Goal: Communication & Community: Share content

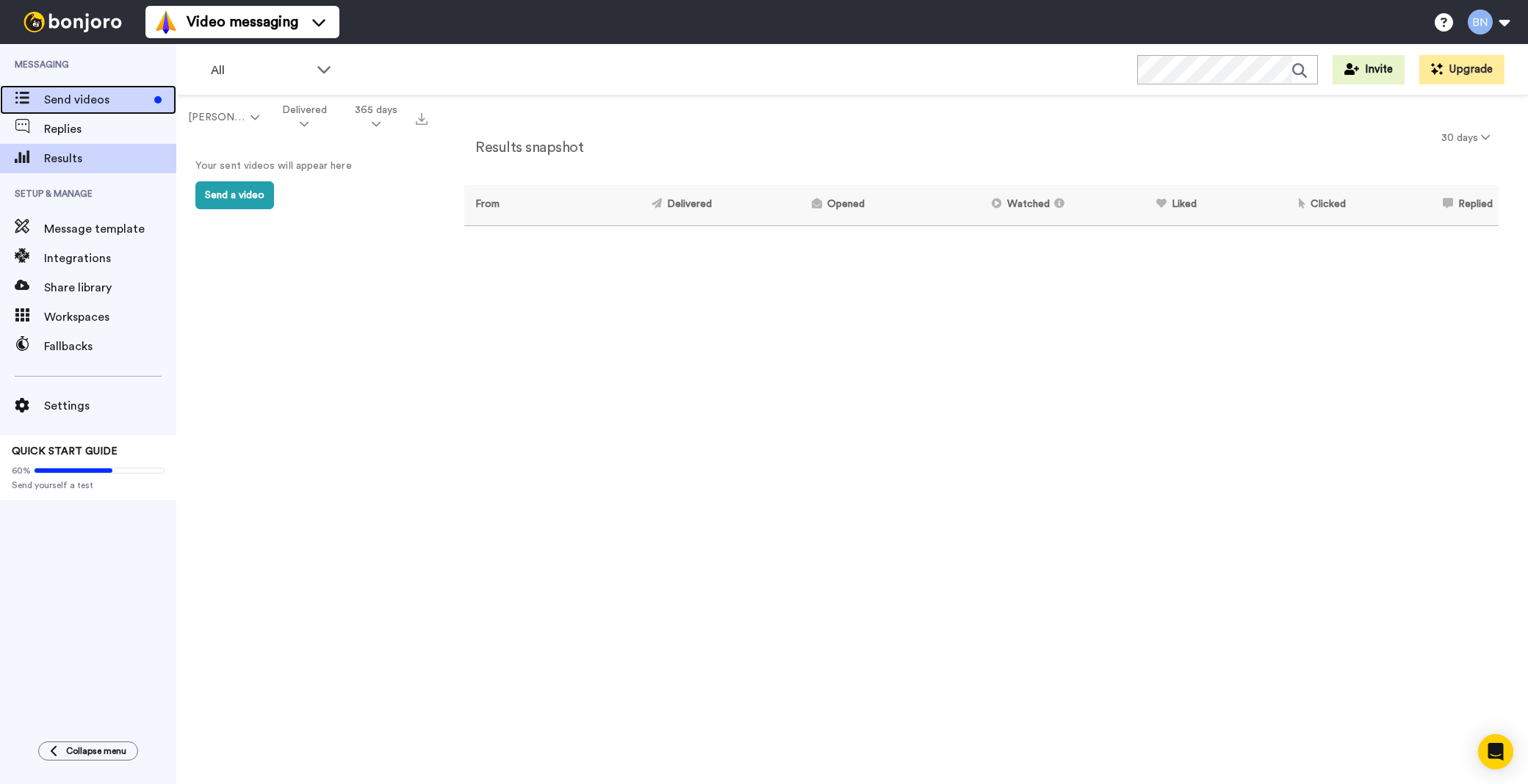
click at [98, 98] on span "Send videos" at bounding box center [97, 100] width 105 height 17
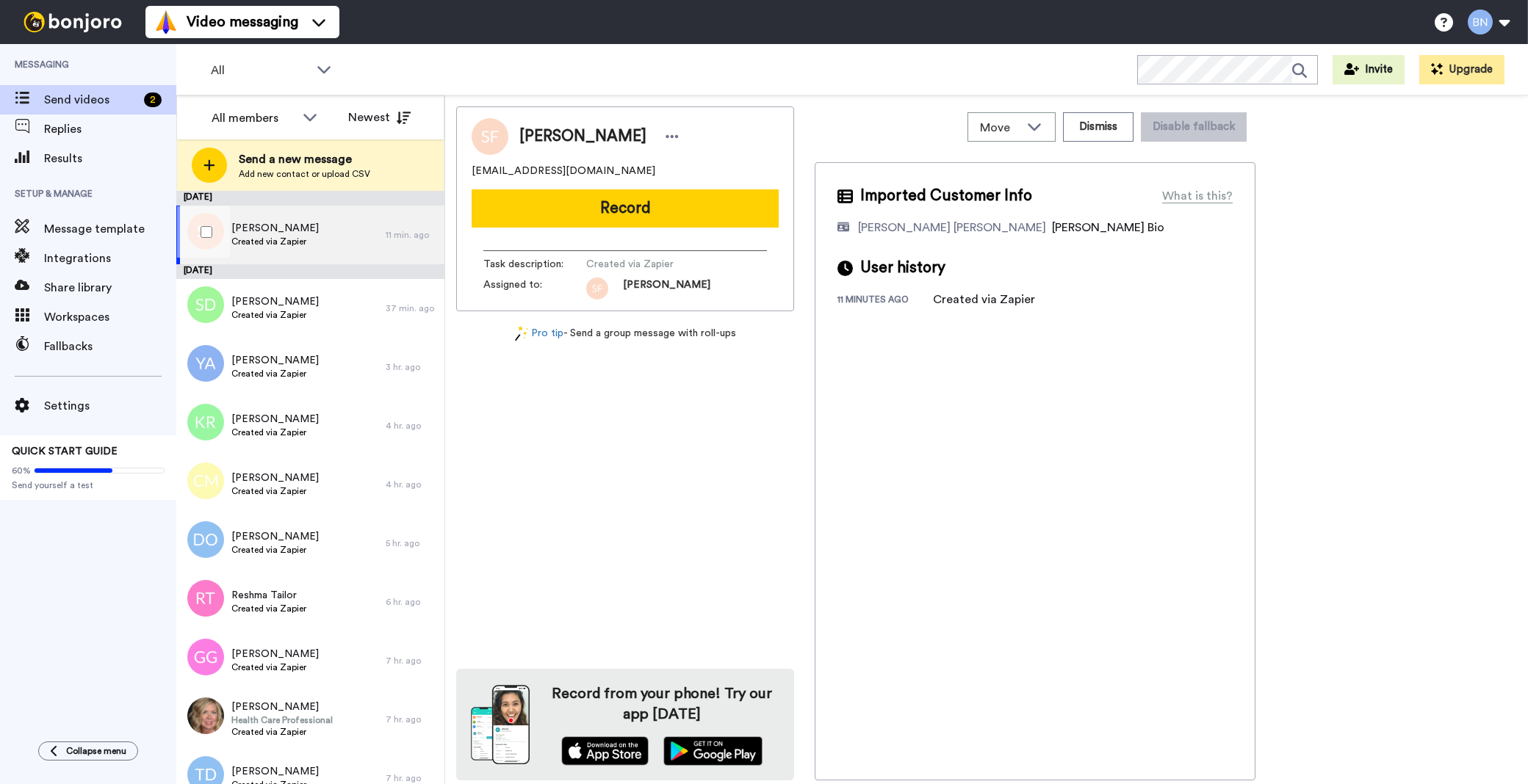
click at [256, 228] on span "Sylvia Ferri" at bounding box center [275, 227] width 87 height 15
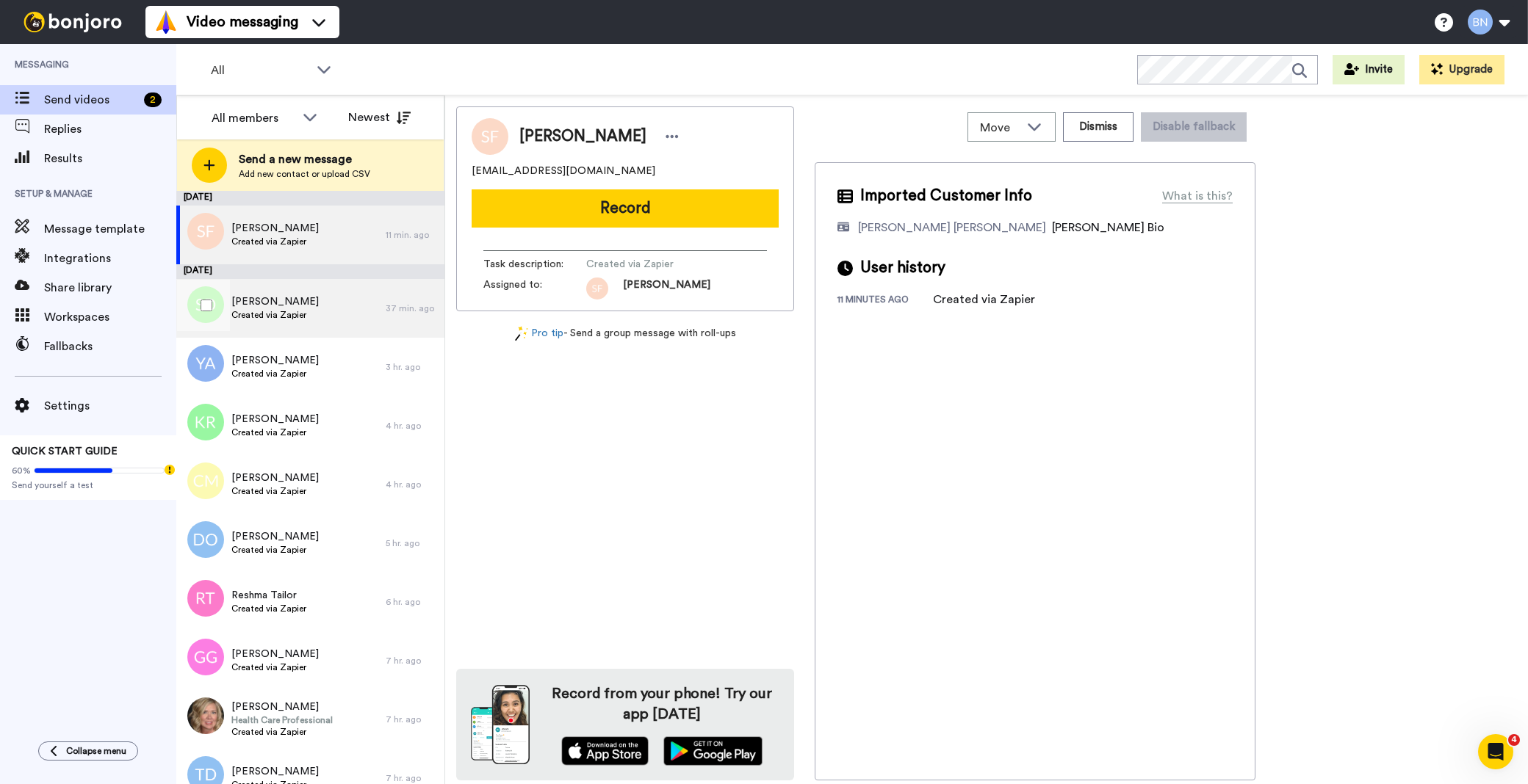
click at [288, 304] on span "Sonja Dixon-Ross" at bounding box center [275, 301] width 87 height 15
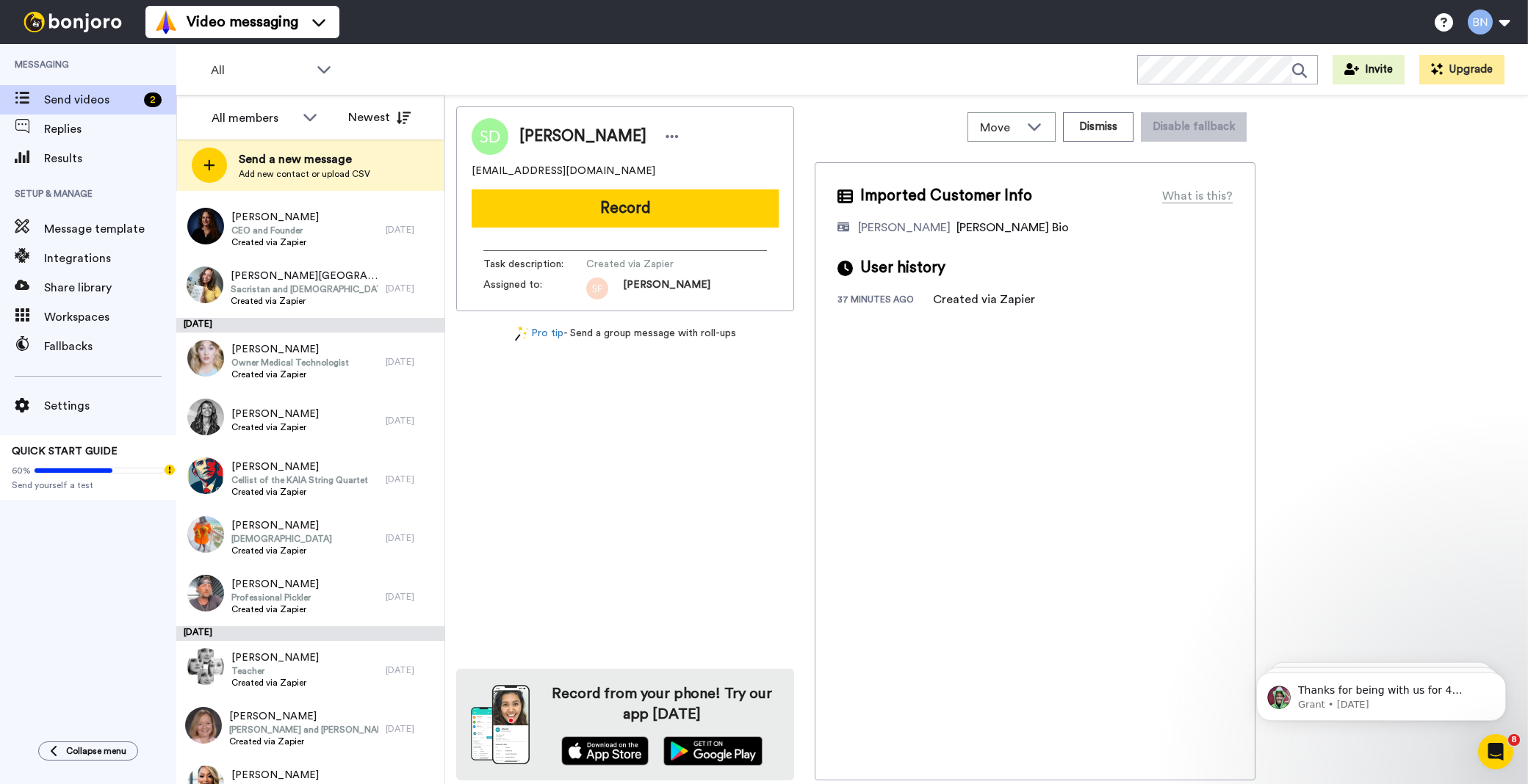
scroll to position [3312, 0]
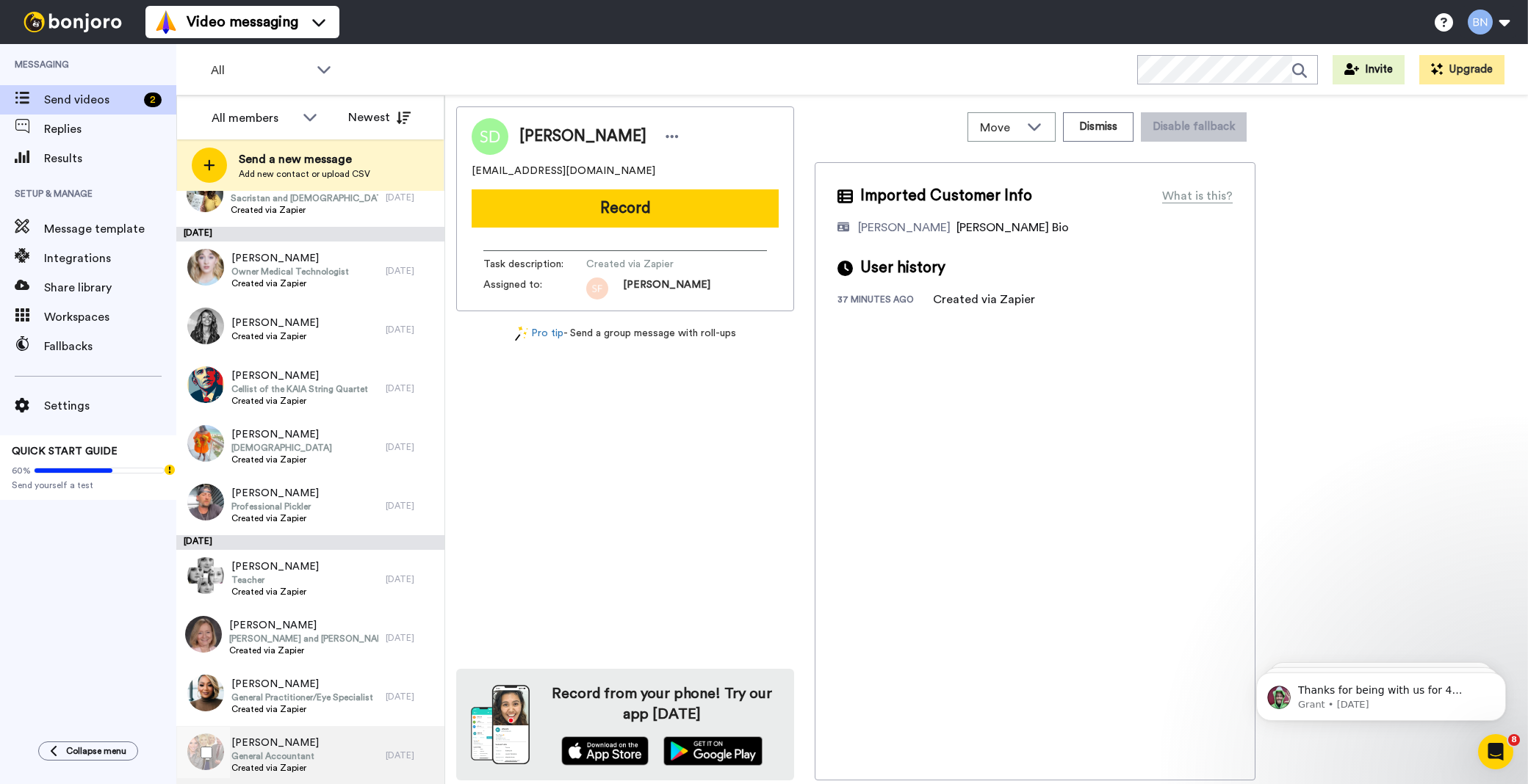
click at [316, 741] on div "Dantracia Jenkins General Accountant Created via Zapier" at bounding box center [281, 755] width 209 height 59
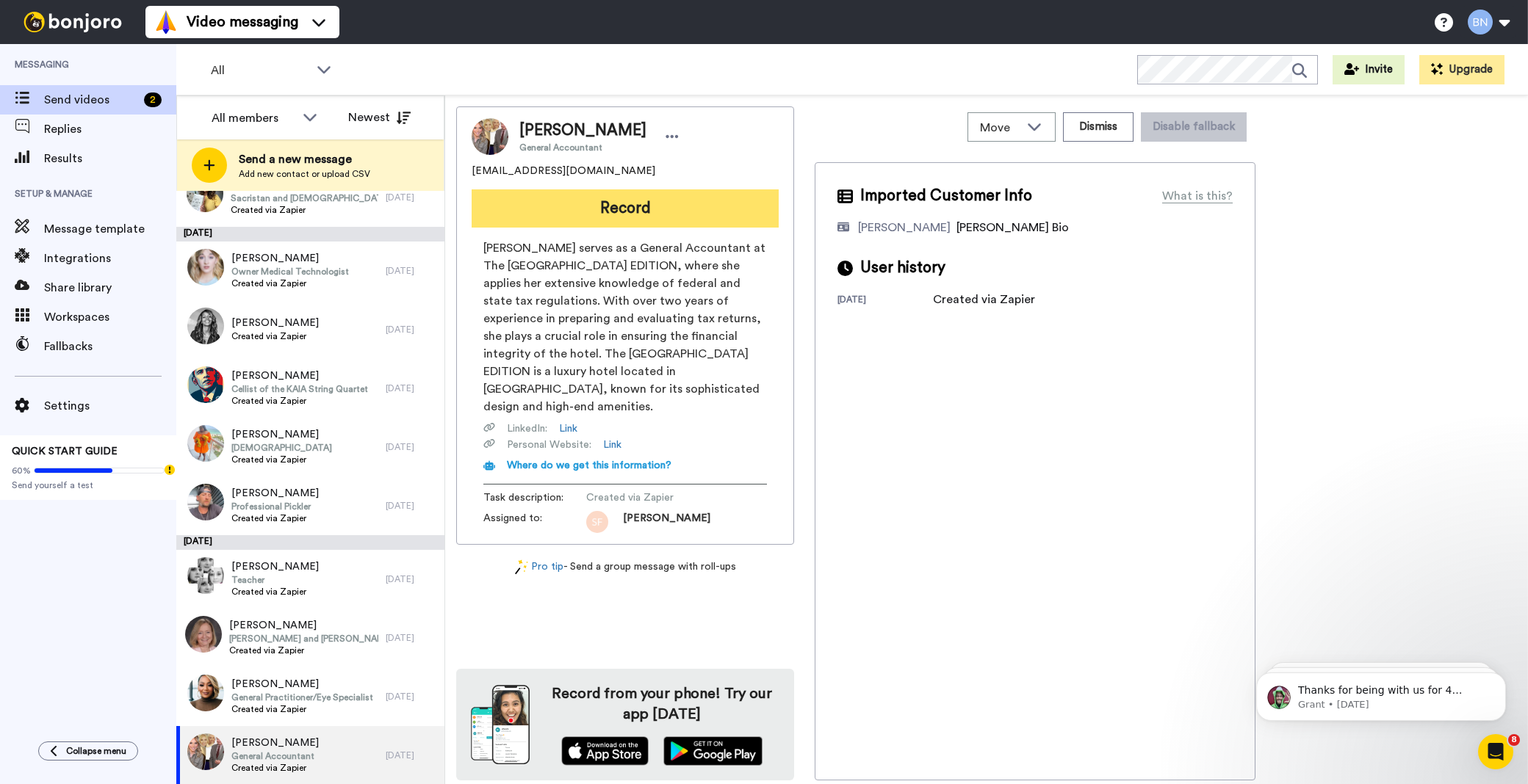
click at [630, 202] on button "Record" at bounding box center [625, 208] width 307 height 38
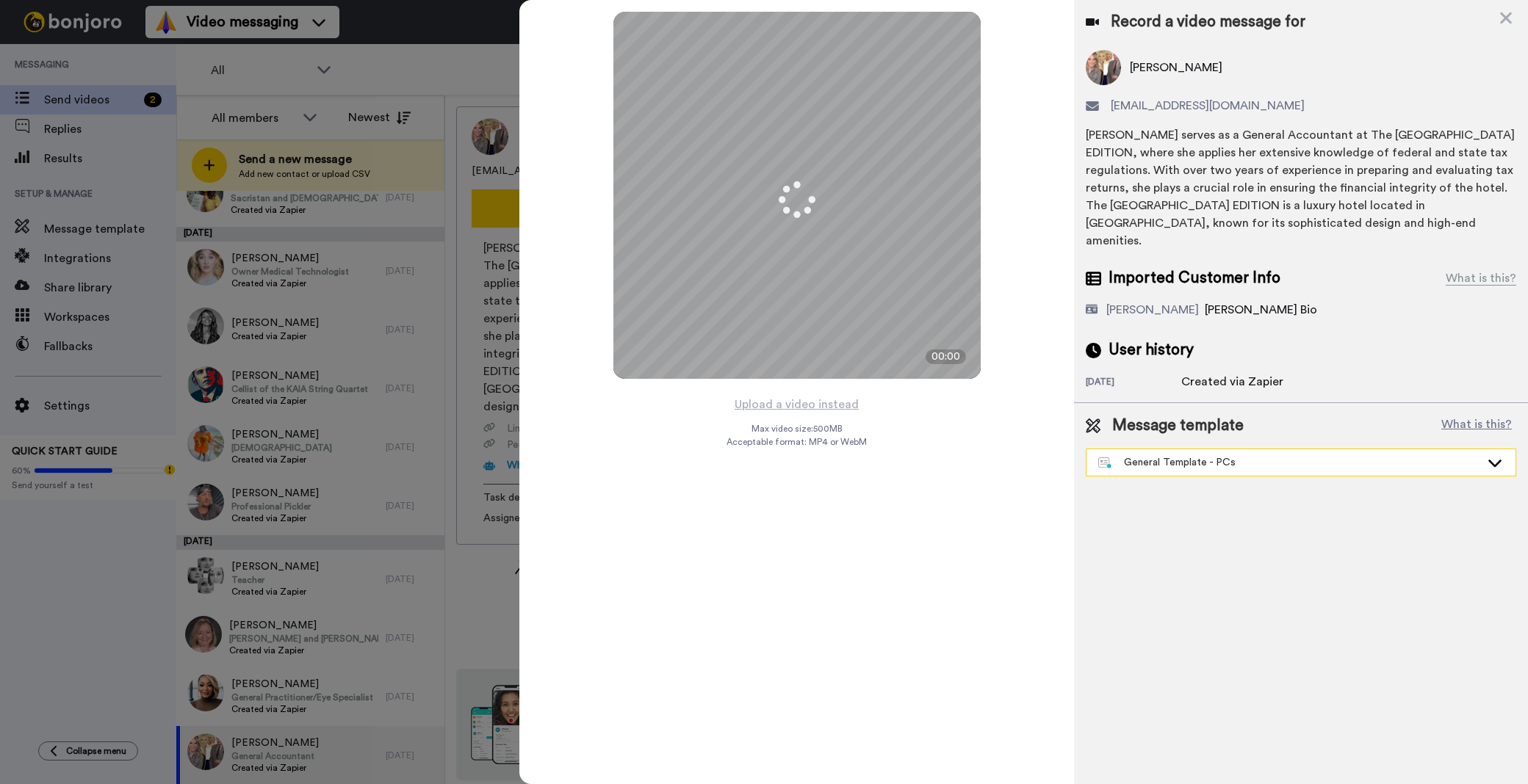
click at [1184, 455] on div "General Template - PCs" at bounding box center [1289, 462] width 382 height 15
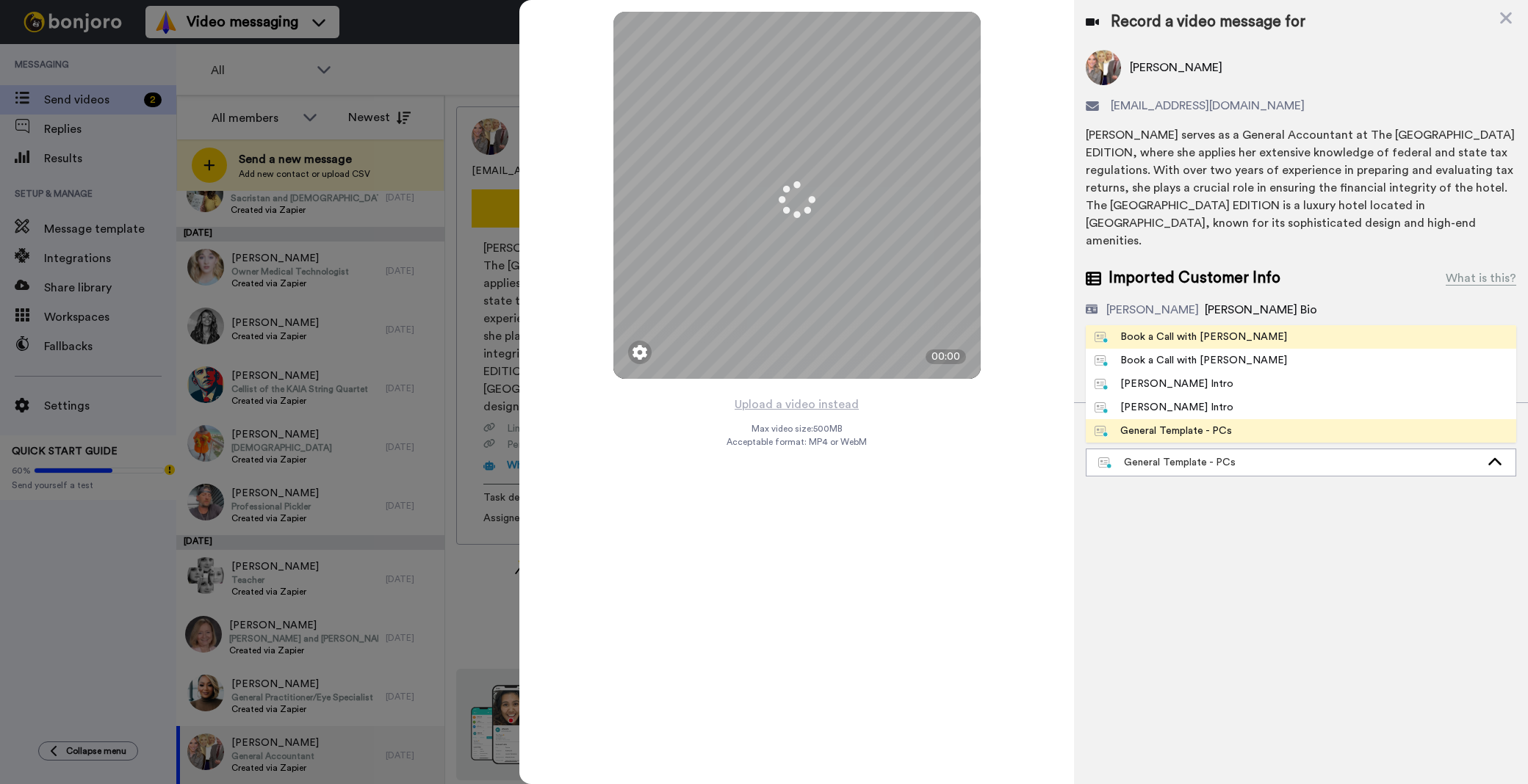
click at [1196, 330] on div "Book a Call with Bruce" at bounding box center [1190, 337] width 193 height 15
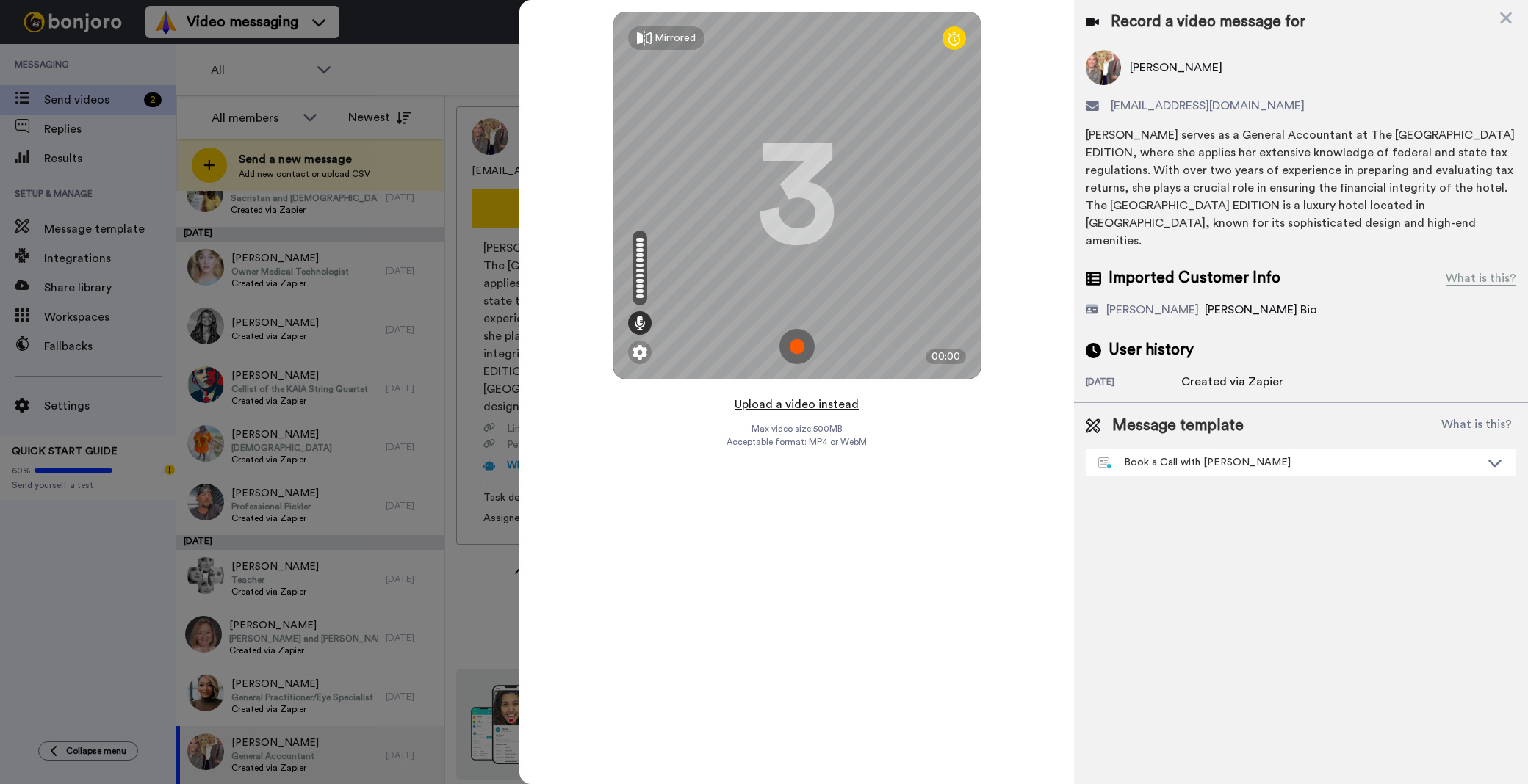
click at [790, 398] on button "Upload a video instead" at bounding box center [796, 405] width 133 height 19
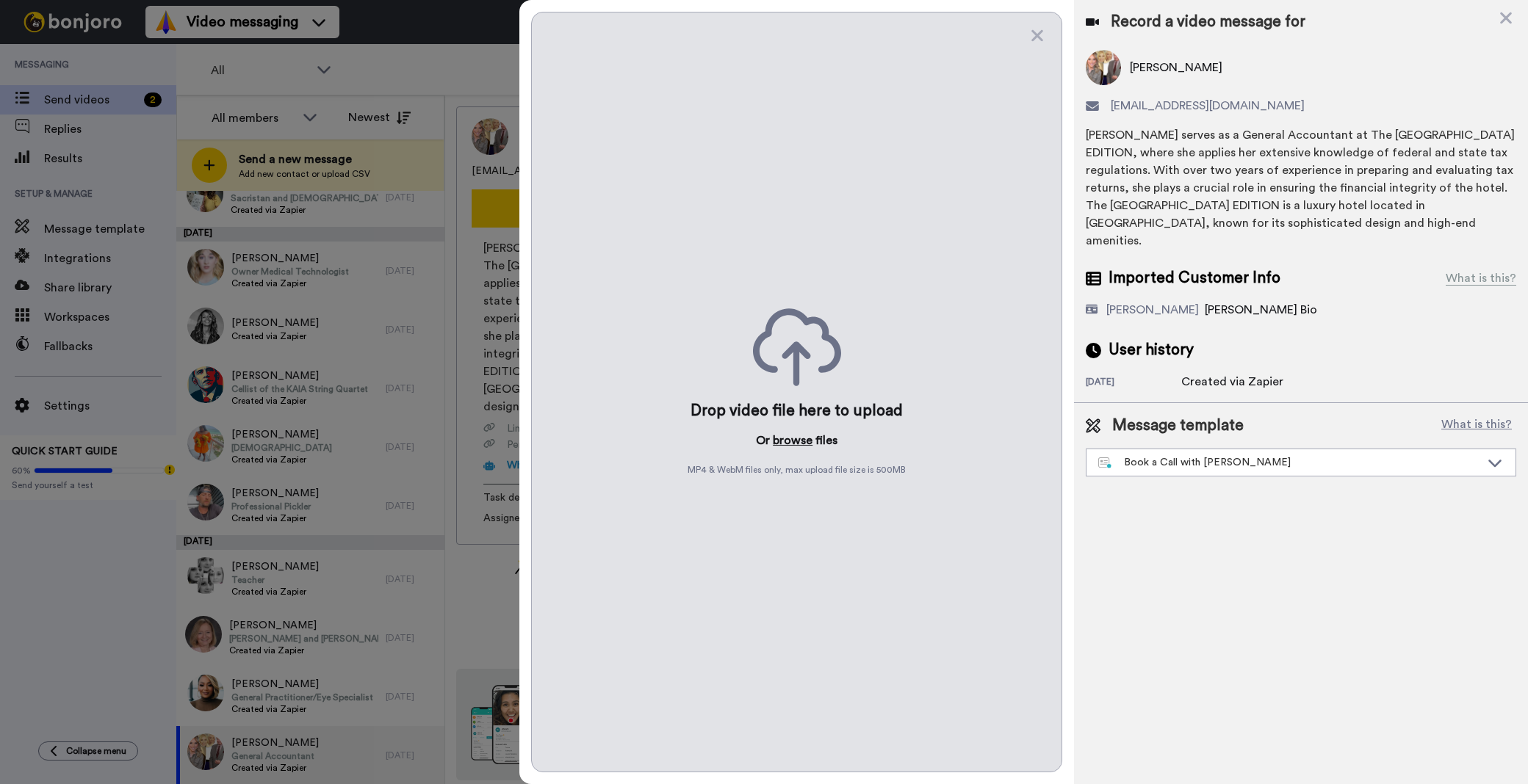
click at [790, 439] on button "browse" at bounding box center [792, 440] width 40 height 17
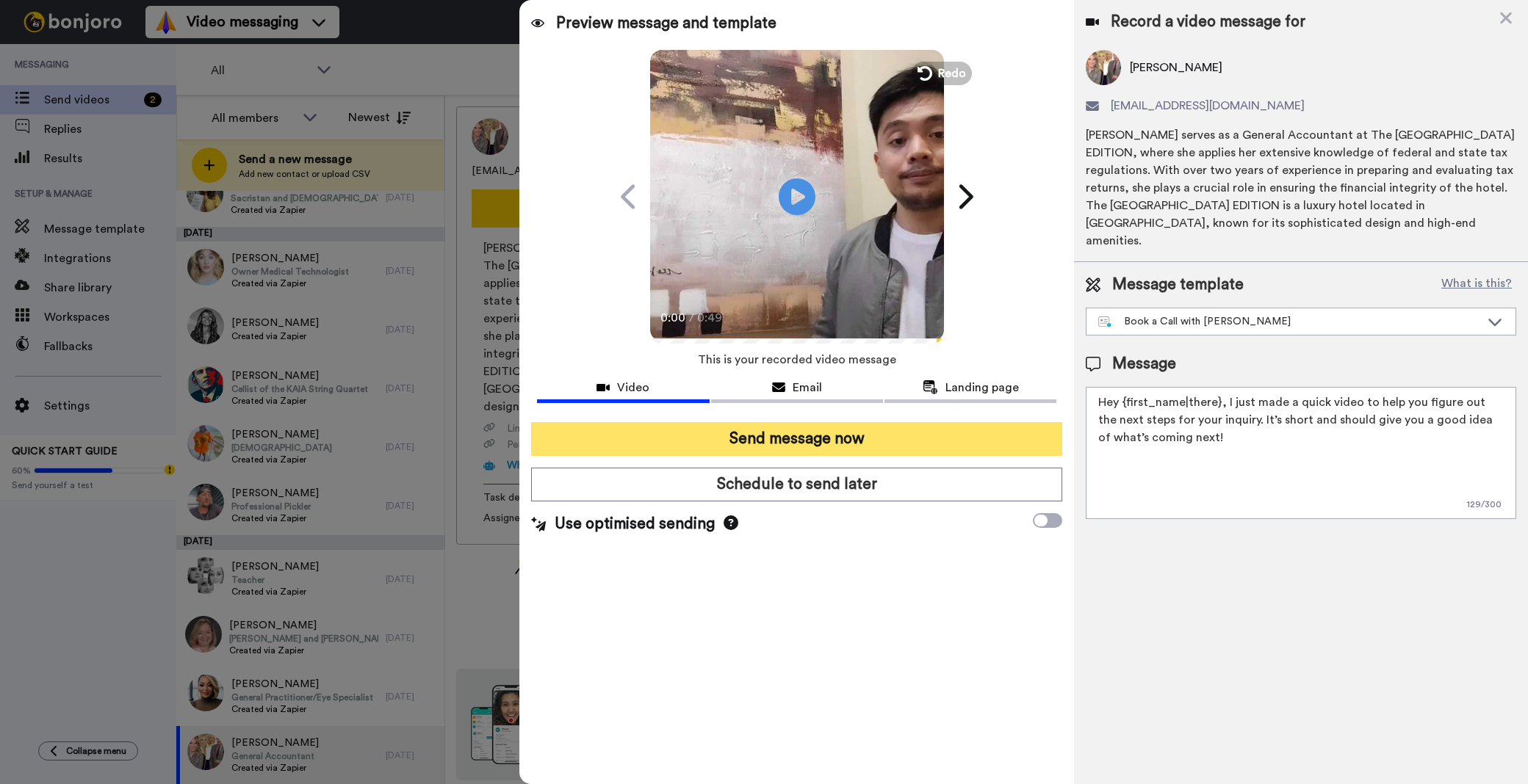
click at [871, 440] on button "Send message now" at bounding box center [796, 438] width 531 height 34
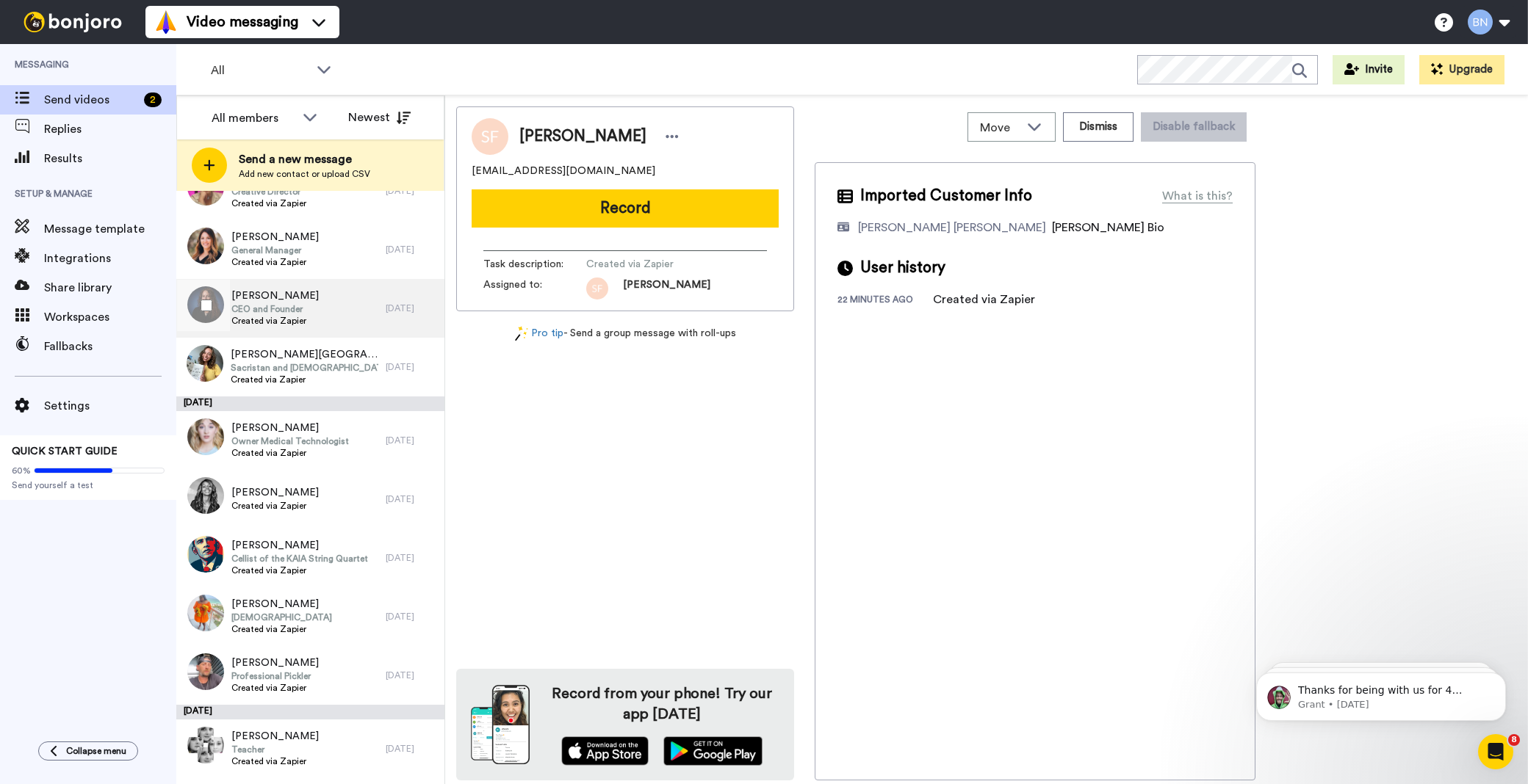
scroll to position [3312, 0]
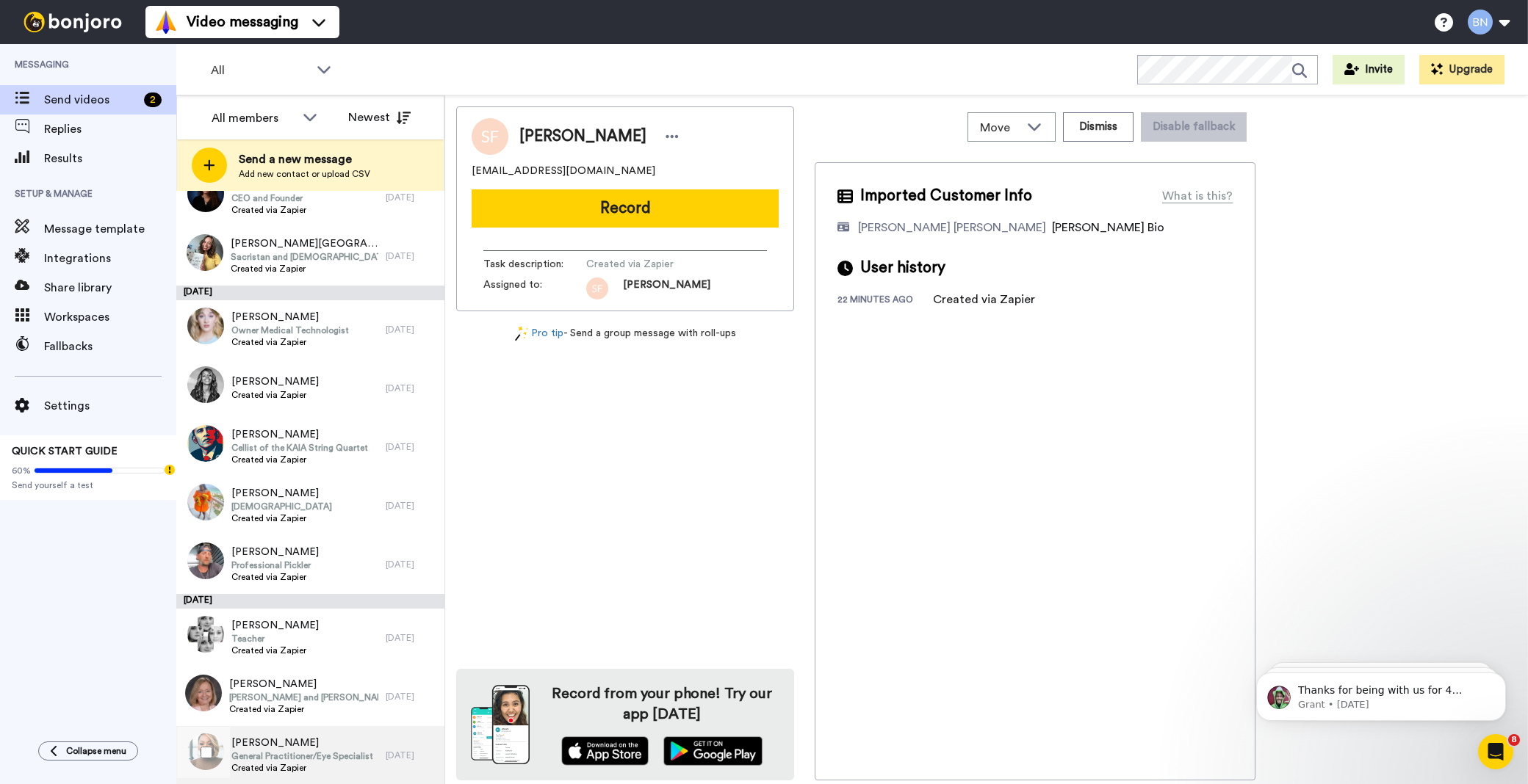
click at [339, 743] on span "Earlyne Thomas" at bounding box center [302, 742] width 141 height 15
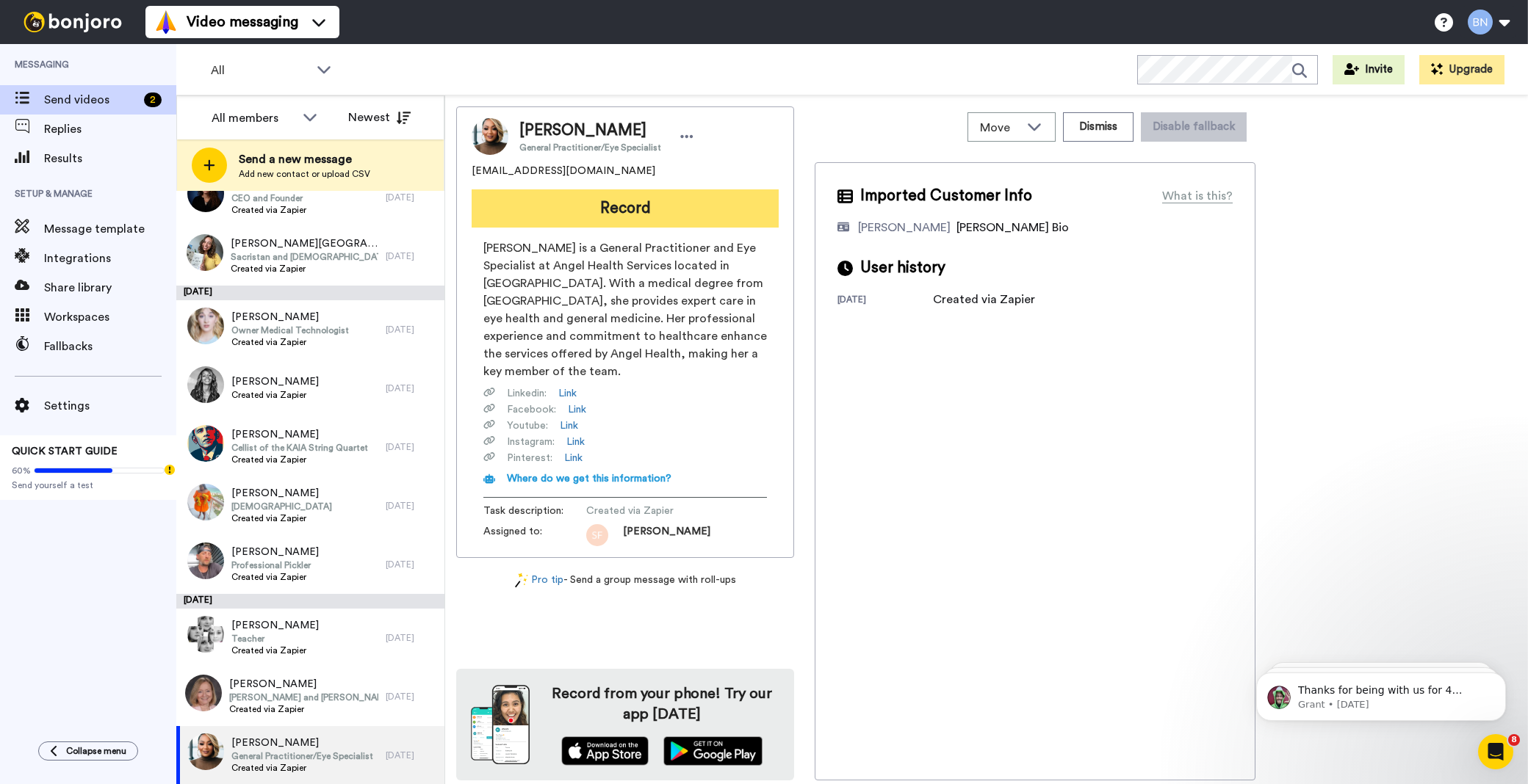
click at [684, 202] on button "Record" at bounding box center [625, 208] width 307 height 38
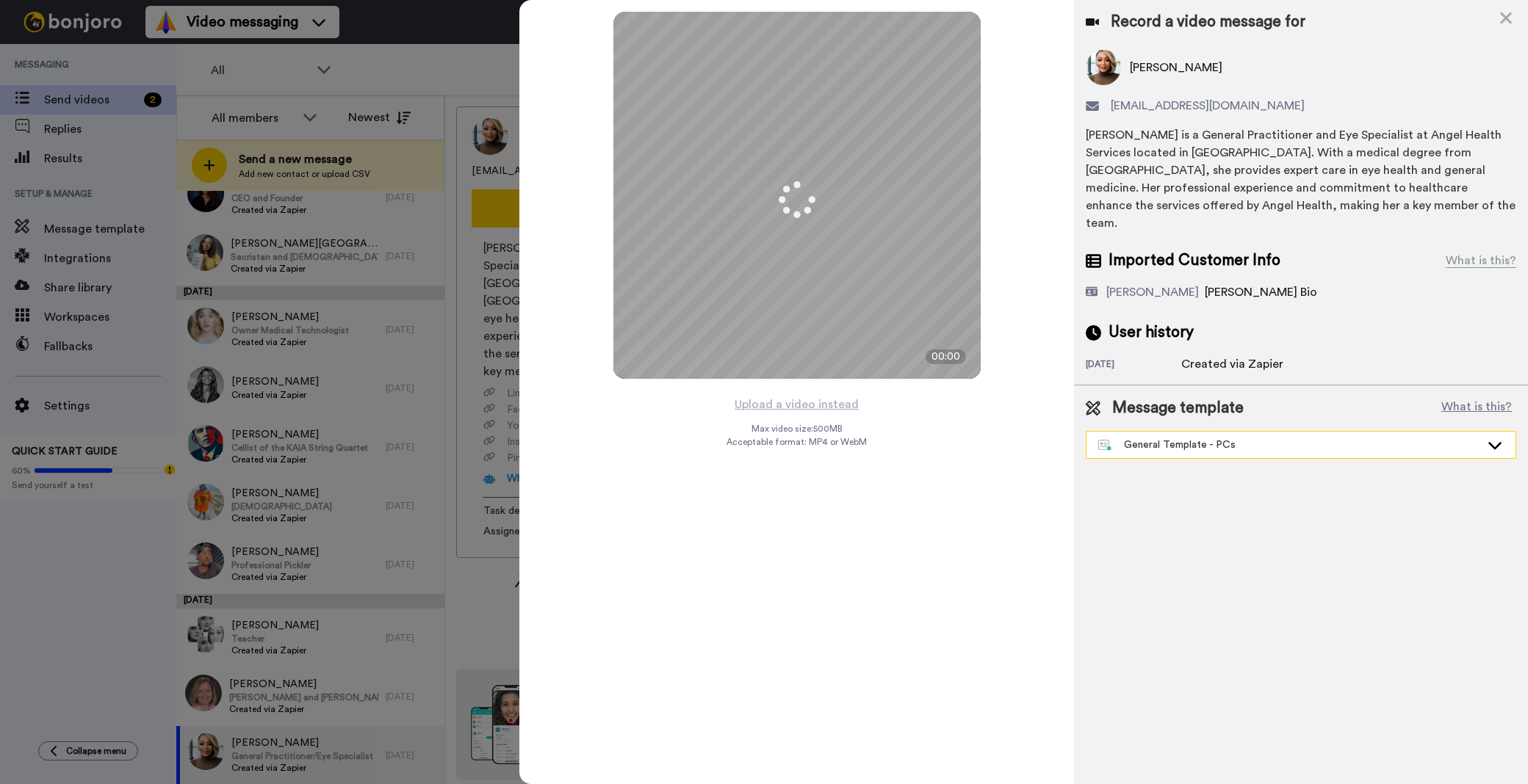
click at [1196, 437] on div "General Template - PCs" at bounding box center [1289, 444] width 382 height 15
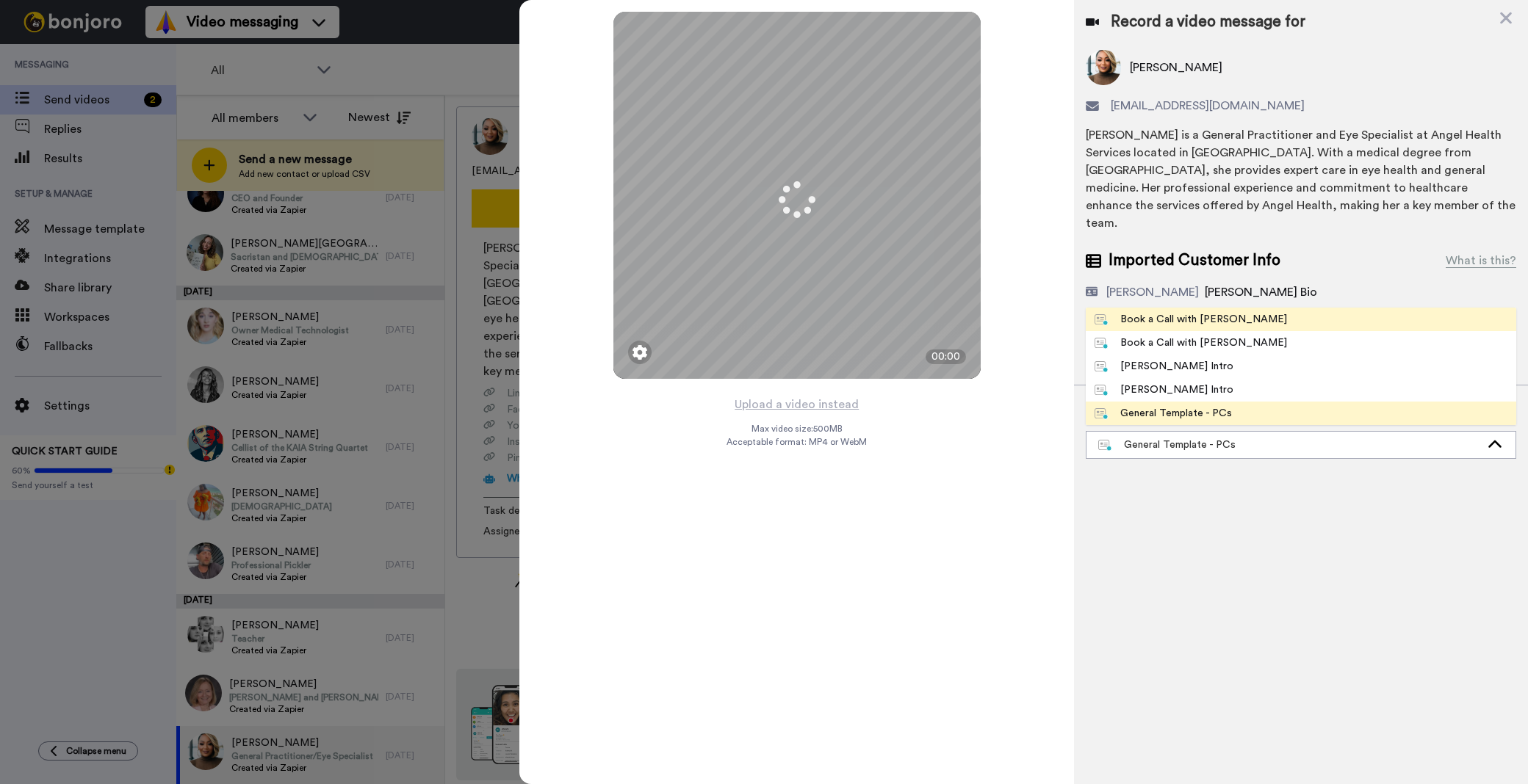
click at [1207, 312] on div "Book a Call with Bruce" at bounding box center [1190, 318] width 193 height 15
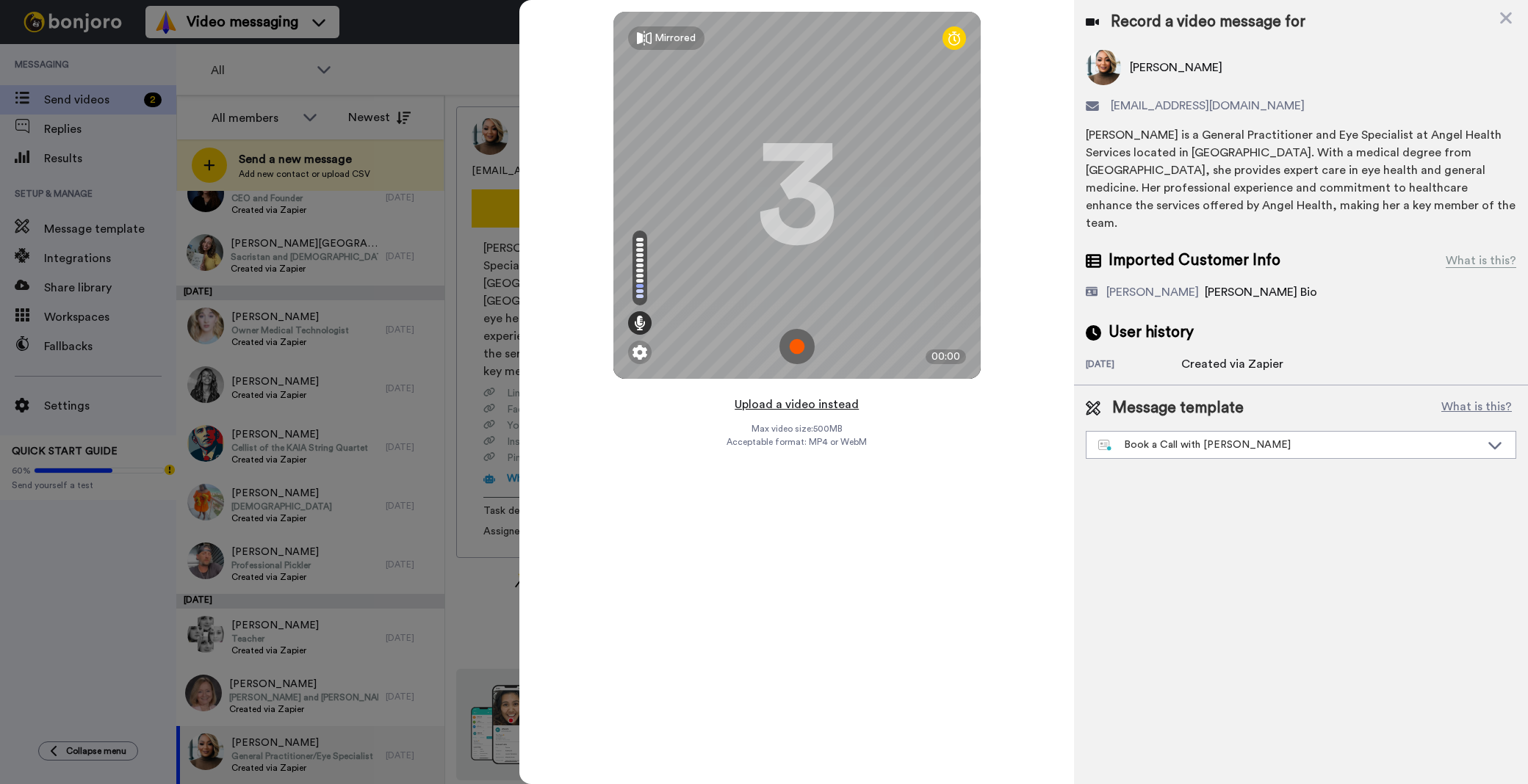
click at [827, 403] on button "Upload a video instead" at bounding box center [796, 405] width 133 height 19
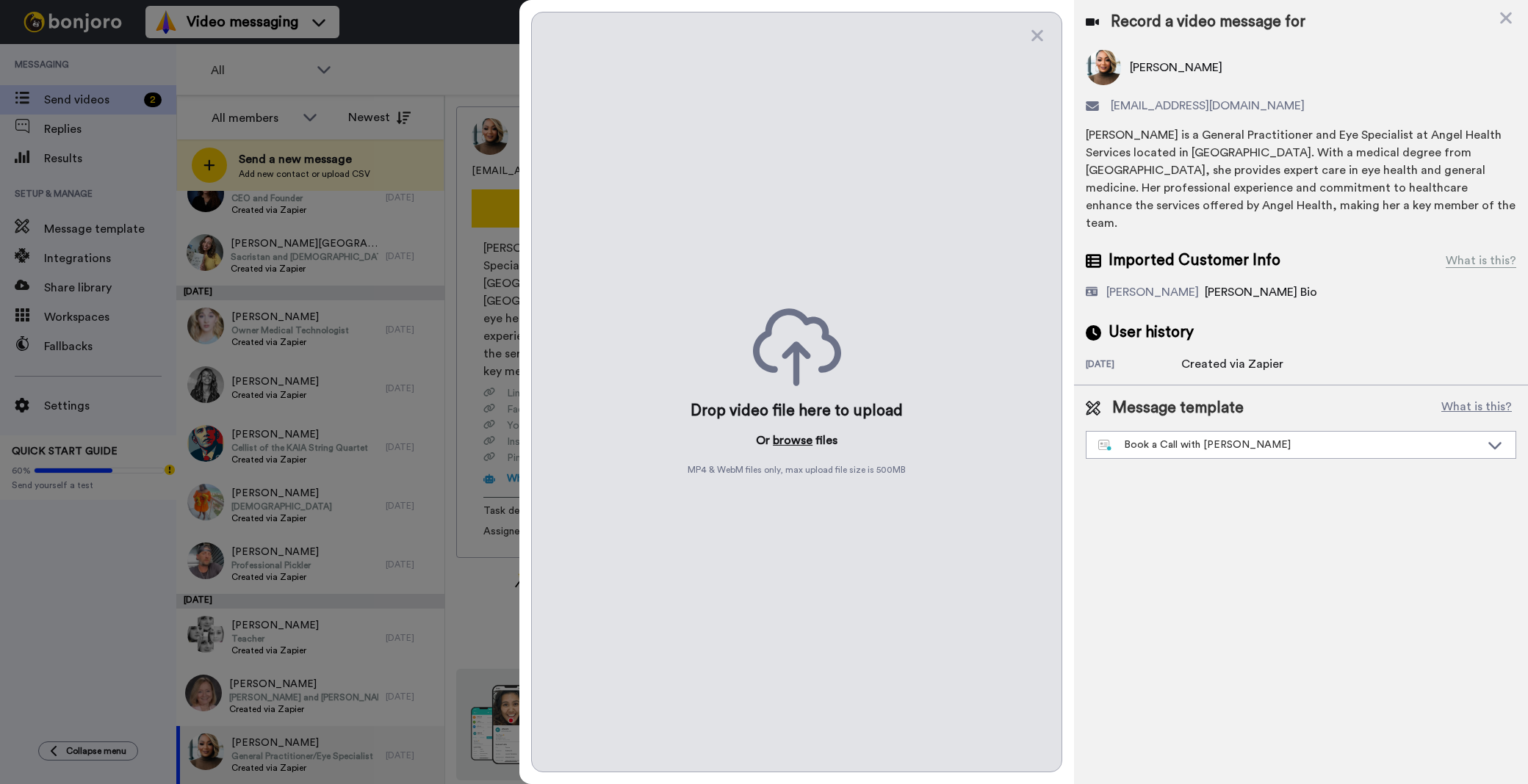
click at [790, 442] on button "browse" at bounding box center [792, 440] width 40 height 17
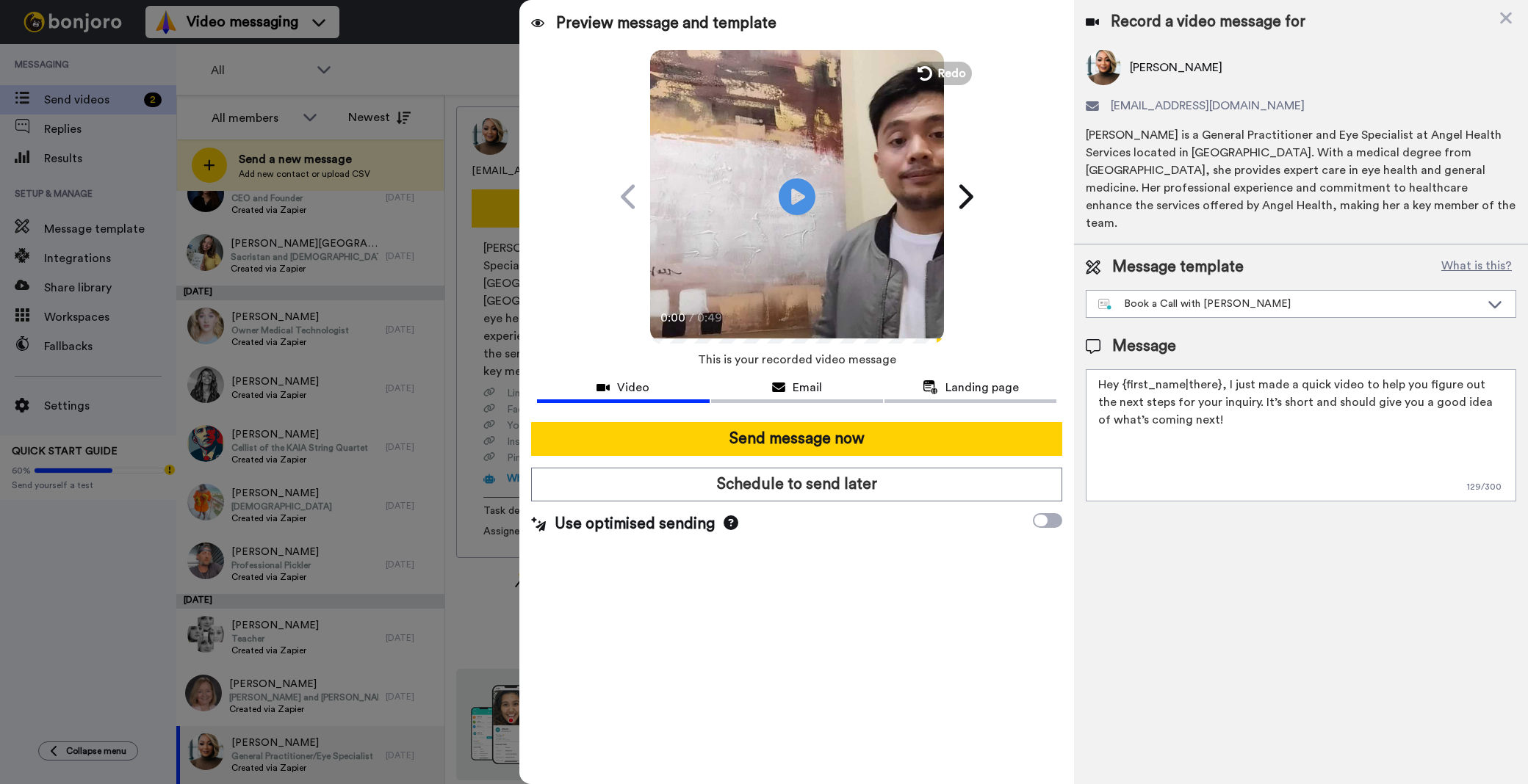
click at [821, 442] on button "Send message now" at bounding box center [796, 438] width 531 height 34
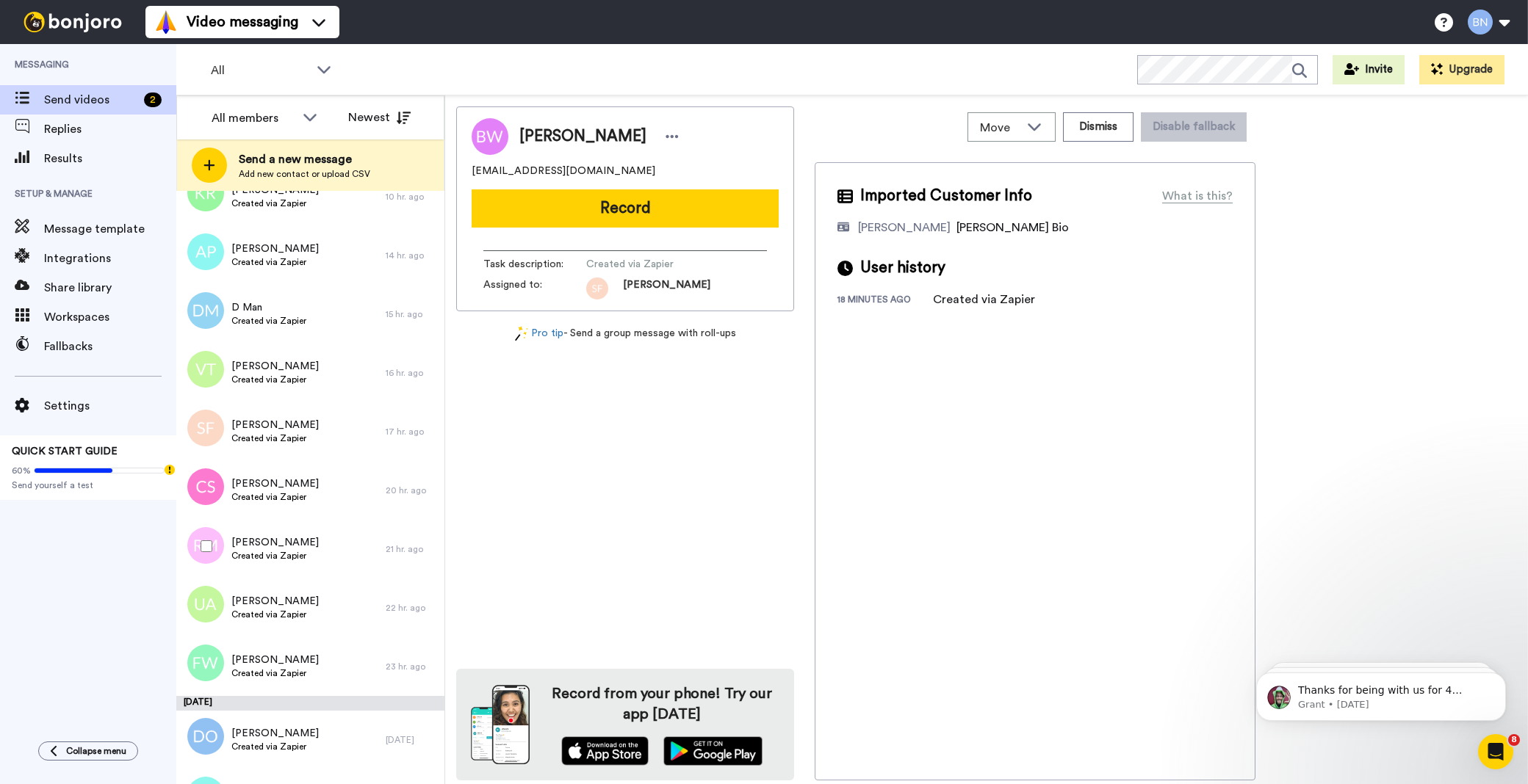
scroll to position [919, 0]
